Goal: Use online tool/utility: Use online tool/utility

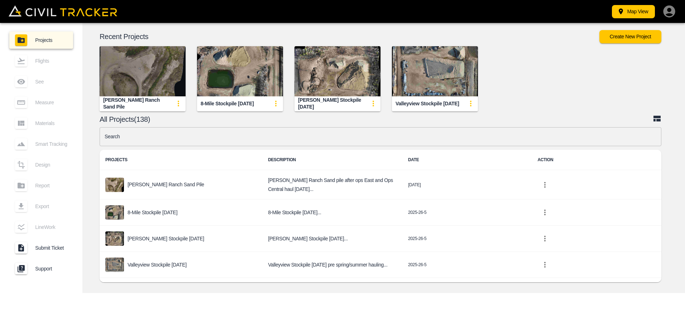
click at [149, 66] on img "button" at bounding box center [143, 71] width 86 height 50
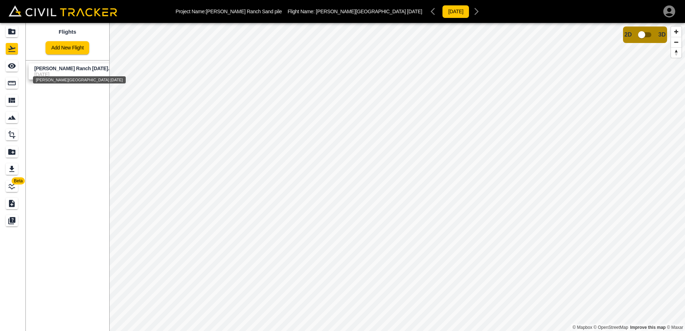
click at [64, 71] on span "[PERSON_NAME] Ranch [DATE]..." at bounding box center [73, 69] width 78 height 6
click at [127, 70] on icon "settings" at bounding box center [127, 71] width 1 height 6
click at [52, 146] on div at bounding box center [342, 165] width 685 height 331
click at [15, 67] on icon "See" at bounding box center [12, 66] width 9 height 9
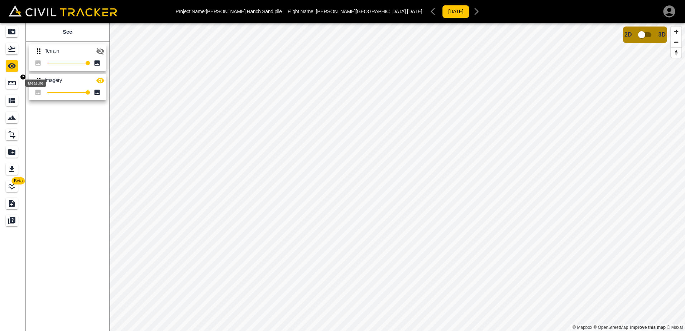
click at [14, 83] on icon "Measure" at bounding box center [12, 83] width 9 height 9
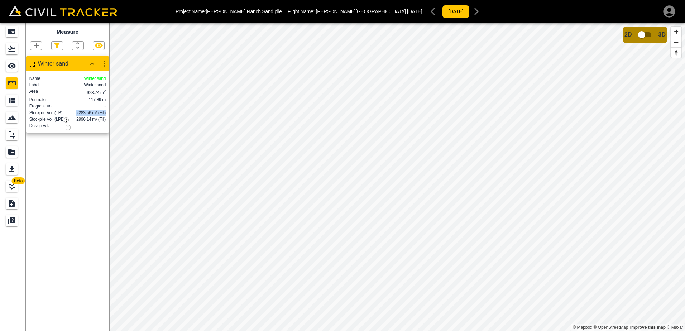
drag, startPoint x: 77, startPoint y: 119, endPoint x: 107, endPoint y: 122, distance: 30.6
click at [107, 122] on div "Name Winter sand Label Winter sand Area 923.74 m 2 Perimeter 117.89 m Progress …" at bounding box center [67, 101] width 83 height 61
